Goal: Navigation & Orientation: Find specific page/section

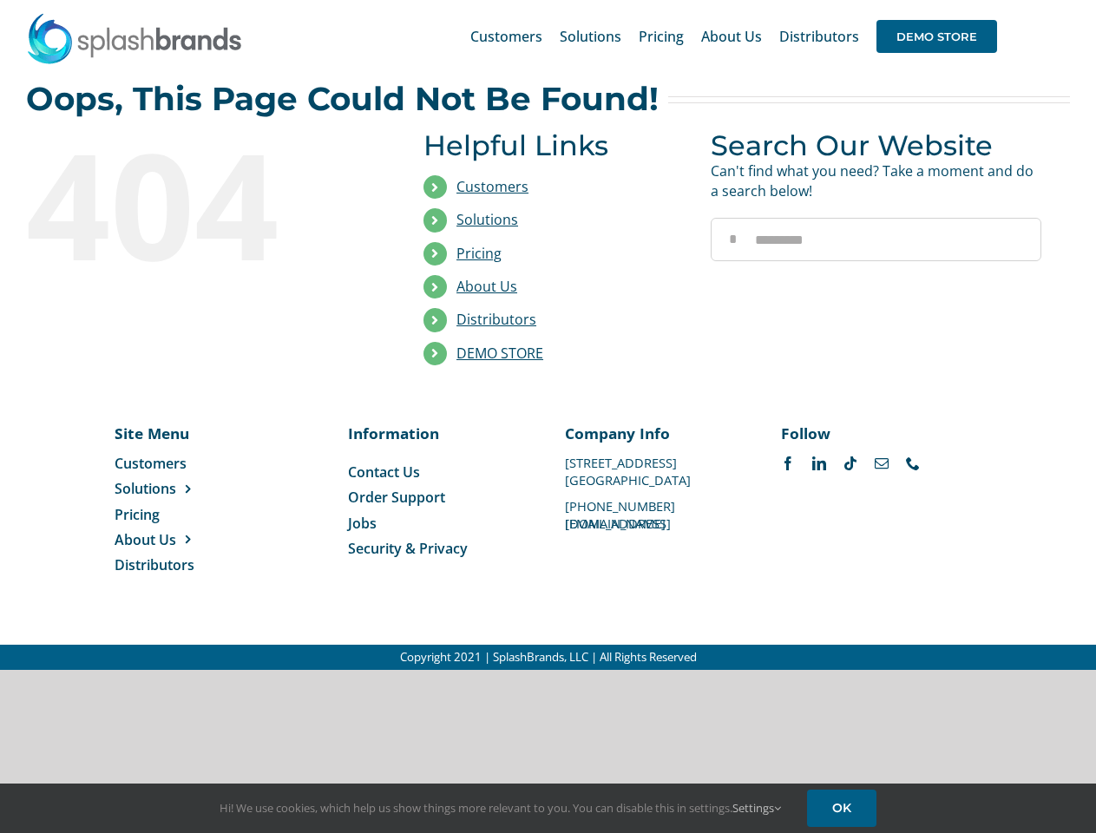
click at [548, 335] on li "Distributors" at bounding box center [553, 320] width 261 height 33
click at [990, 0] on div "Search for: * Customers Solutions Stores New Hire Kits Manufacturing Store Mark…" at bounding box center [548, 36] width 1044 height 73
click at [936, 36] on span "DEMO STORE" at bounding box center [936, 36] width 121 height 33
click at [500, 353] on link "DEMO STORE" at bounding box center [499, 353] width 87 height 19
click at [173, 489] on span "Solutions" at bounding box center [146, 488] width 62 height 19
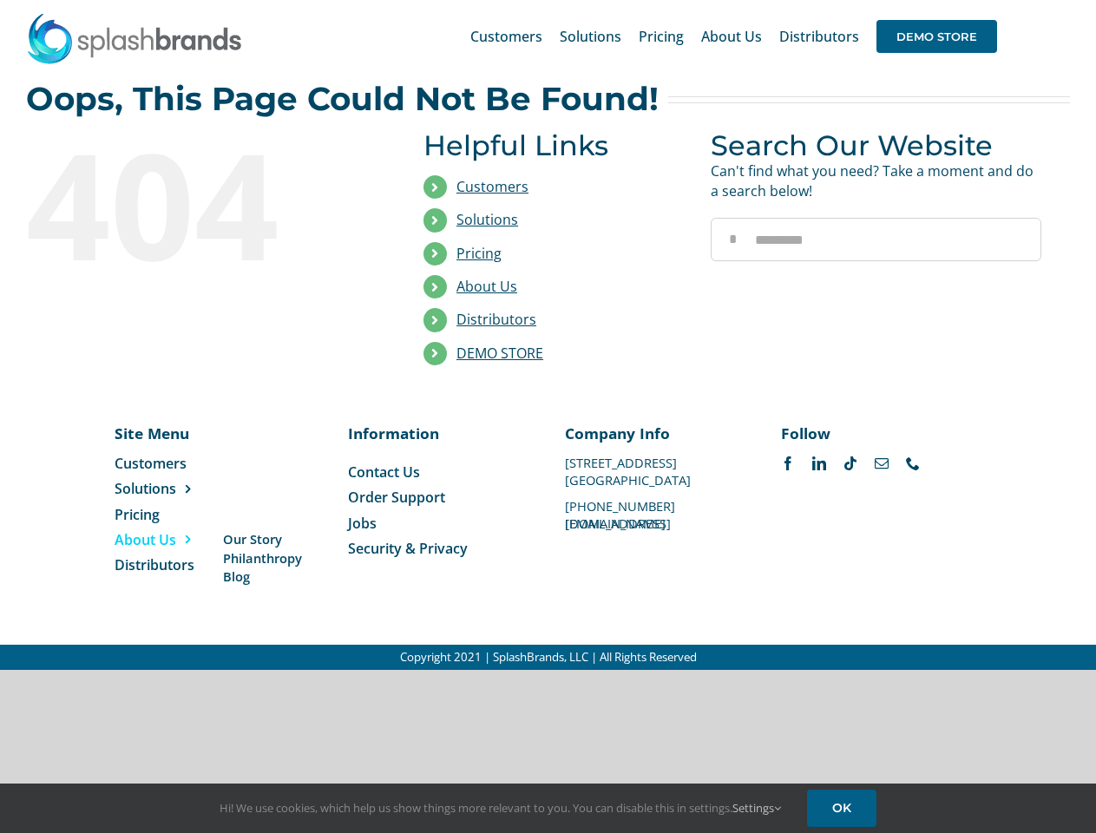
click at [173, 540] on span "About Us" at bounding box center [146, 539] width 62 height 19
click at [758, 808] on link "Settings" at bounding box center [756, 808] width 49 height 16
click at [0, 0] on div "First Party Cookies Tracks activity on our site, so we can continuously improve…" at bounding box center [0, 0] width 0 height 0
